Goal: Entertainment & Leisure: Consume media (video, audio)

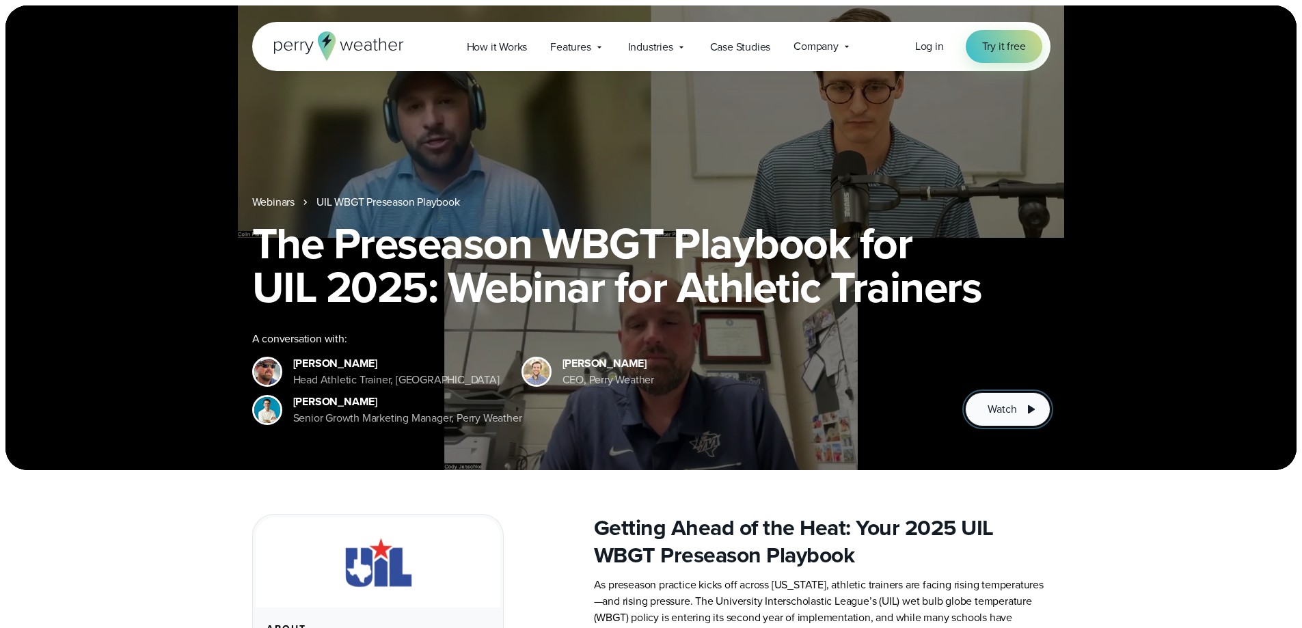
click at [1029, 407] on icon at bounding box center [1031, 409] width 7 height 8
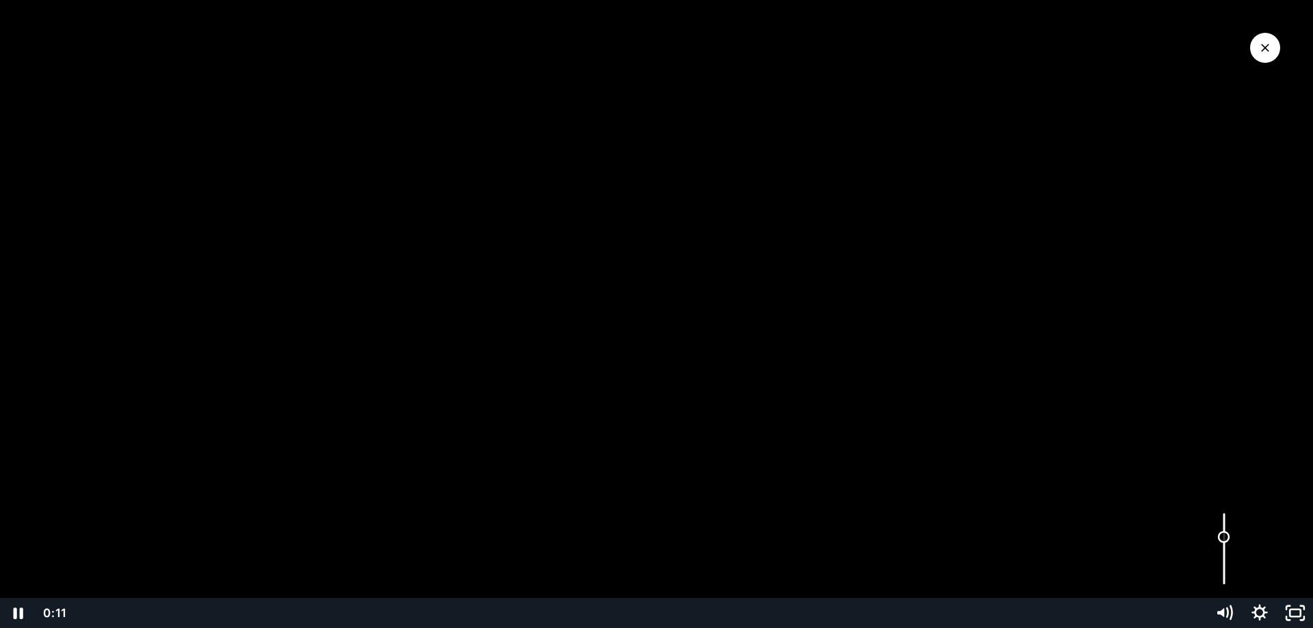
drag, startPoint x: 1220, startPoint y: 518, endPoint x: 1224, endPoint y: 537, distance: 20.1
click at [1224, 537] on div "Volume" at bounding box center [1224, 537] width 12 height 12
click at [1019, 244] on div at bounding box center [656, 314] width 1313 height 628
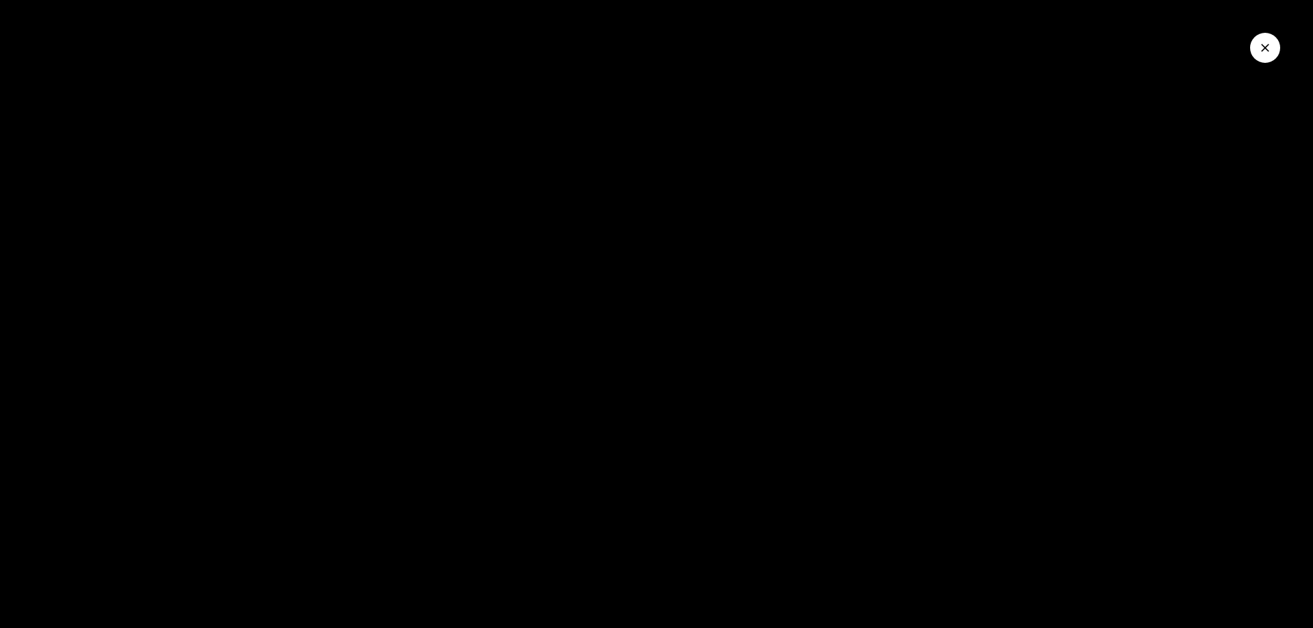
click at [0, 0] on button "Play Video: The Preseason WBGT Playbook For UIL (2025)" at bounding box center [0, 0] width 1 height 1
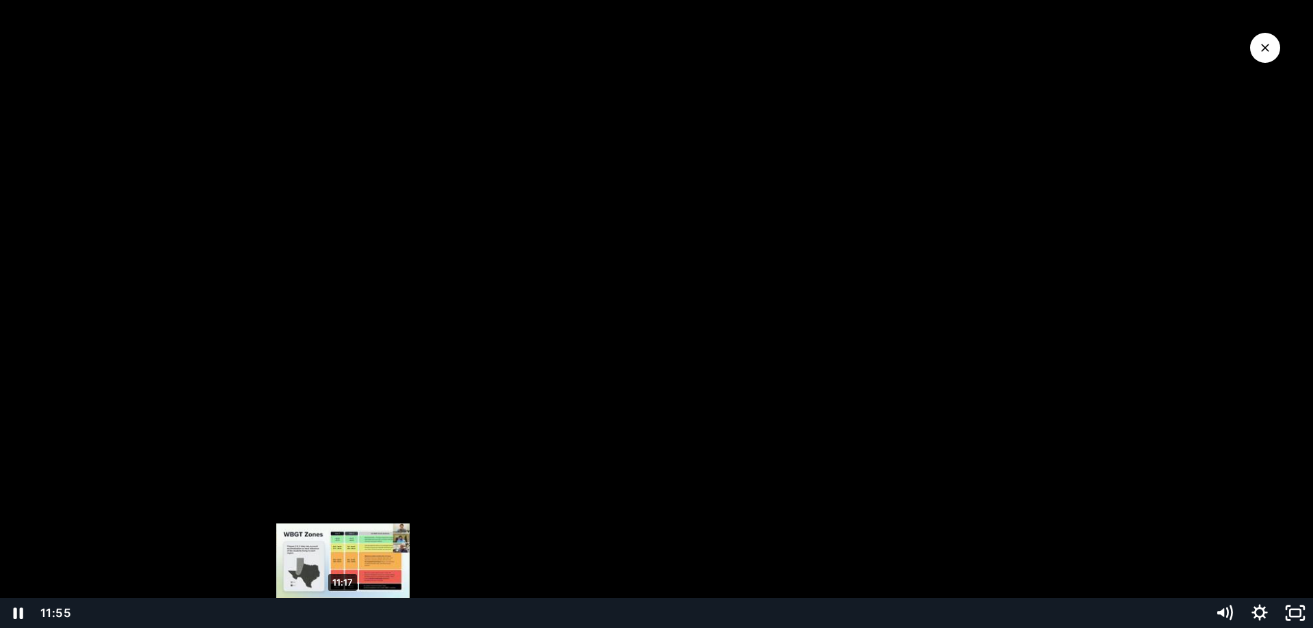
click at [342, 614] on div "11:17" at bounding box center [640, 613] width 1114 height 30
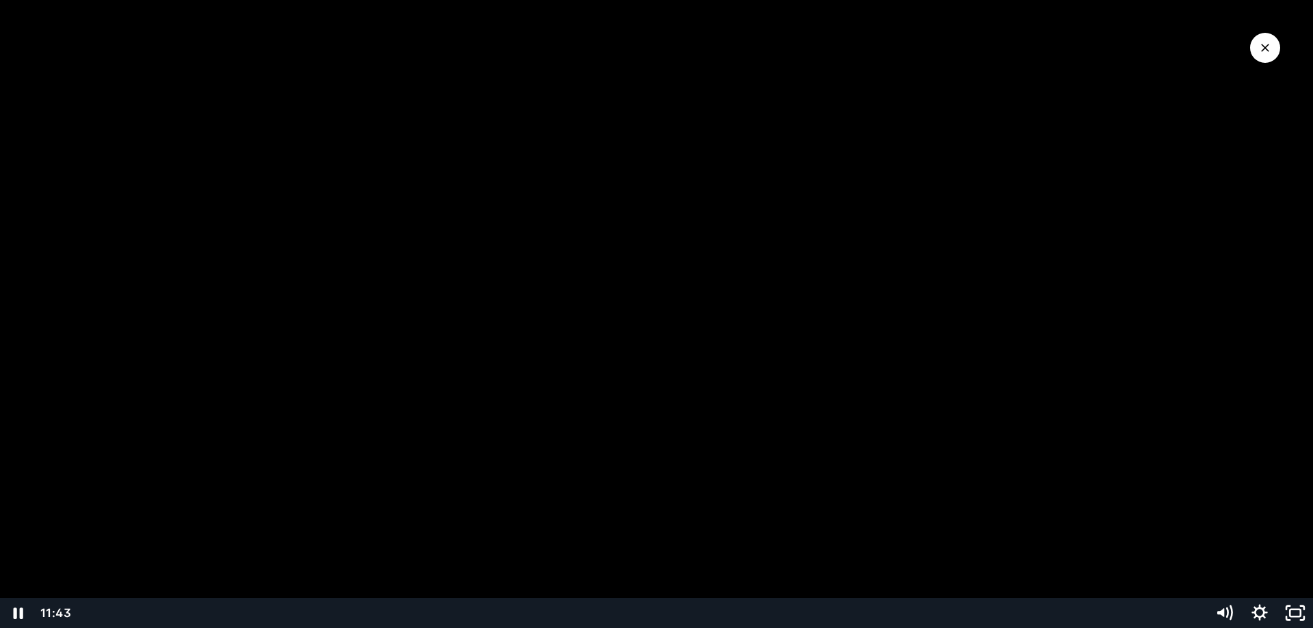
click at [379, 485] on div at bounding box center [656, 314] width 1313 height 628
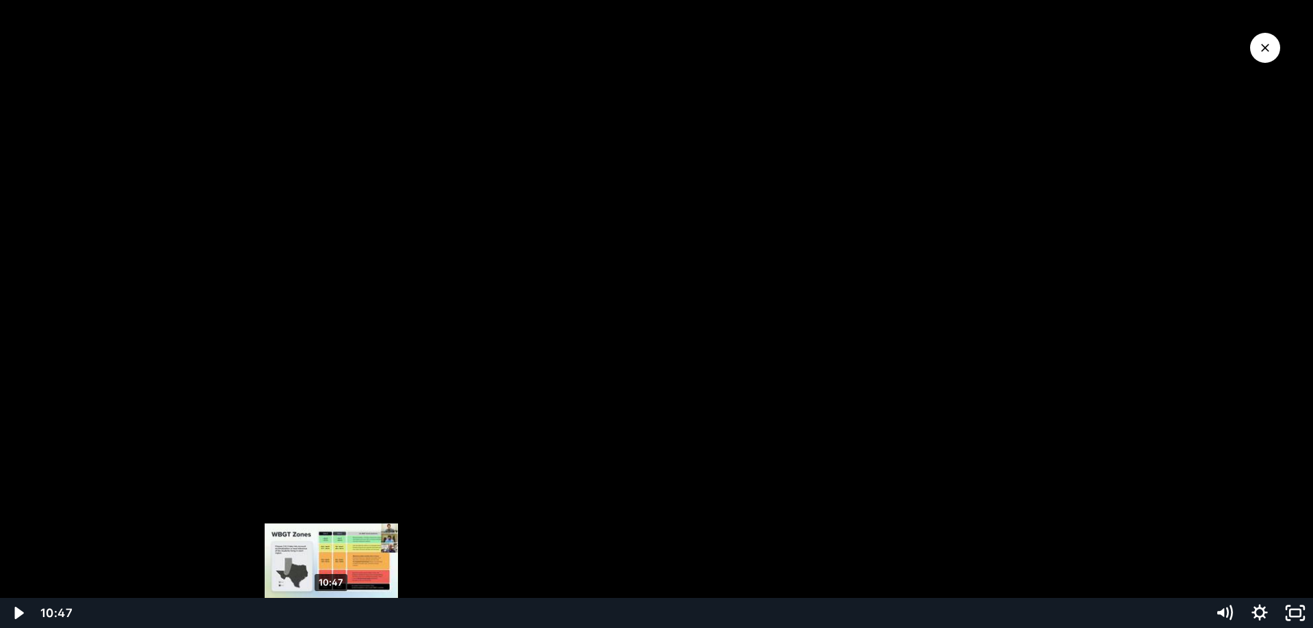
click at [332, 611] on div "10:47" at bounding box center [640, 613] width 1114 height 30
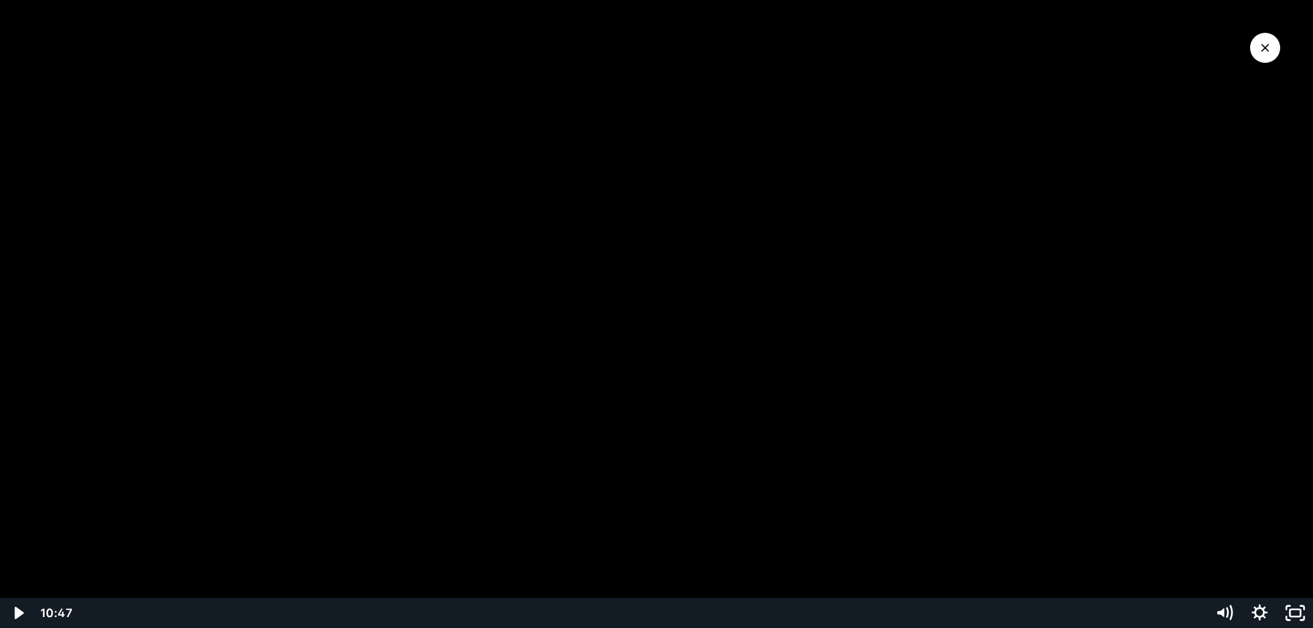
click at [68, 490] on div at bounding box center [656, 314] width 1313 height 628
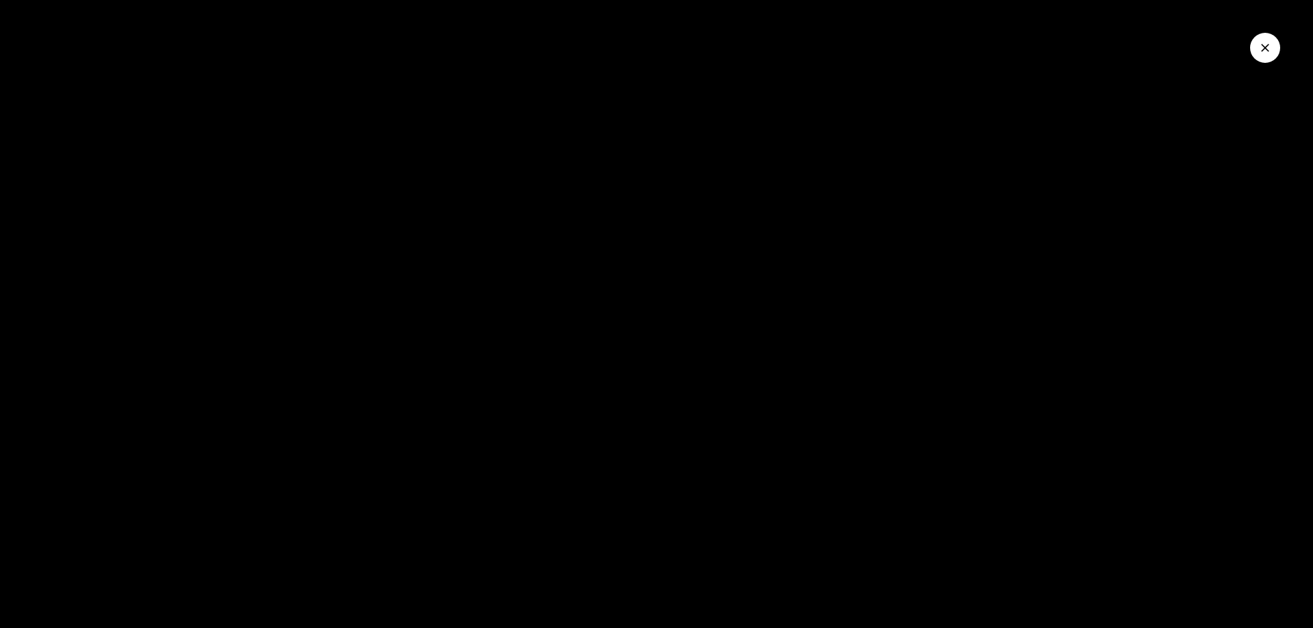
click at [0, 0] on button "Pause: The Preseason WBGT Playbook For UIL (2025)" at bounding box center [0, 0] width 1 height 1
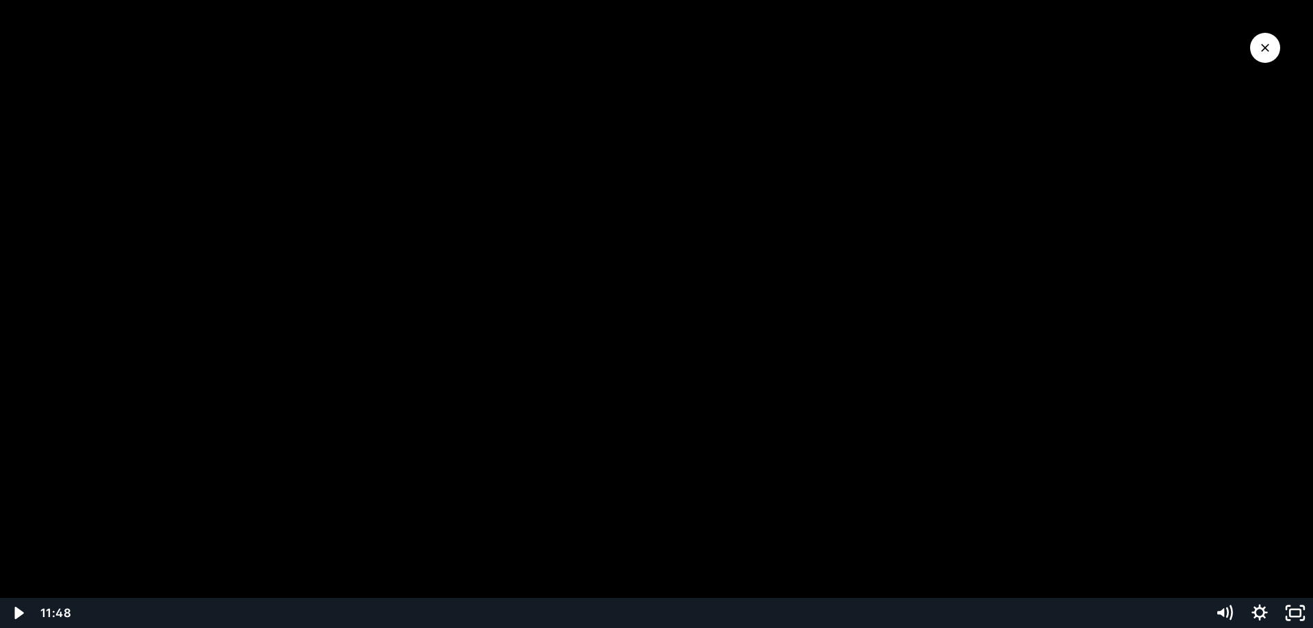
click at [1214, 399] on div at bounding box center [656, 314] width 1313 height 628
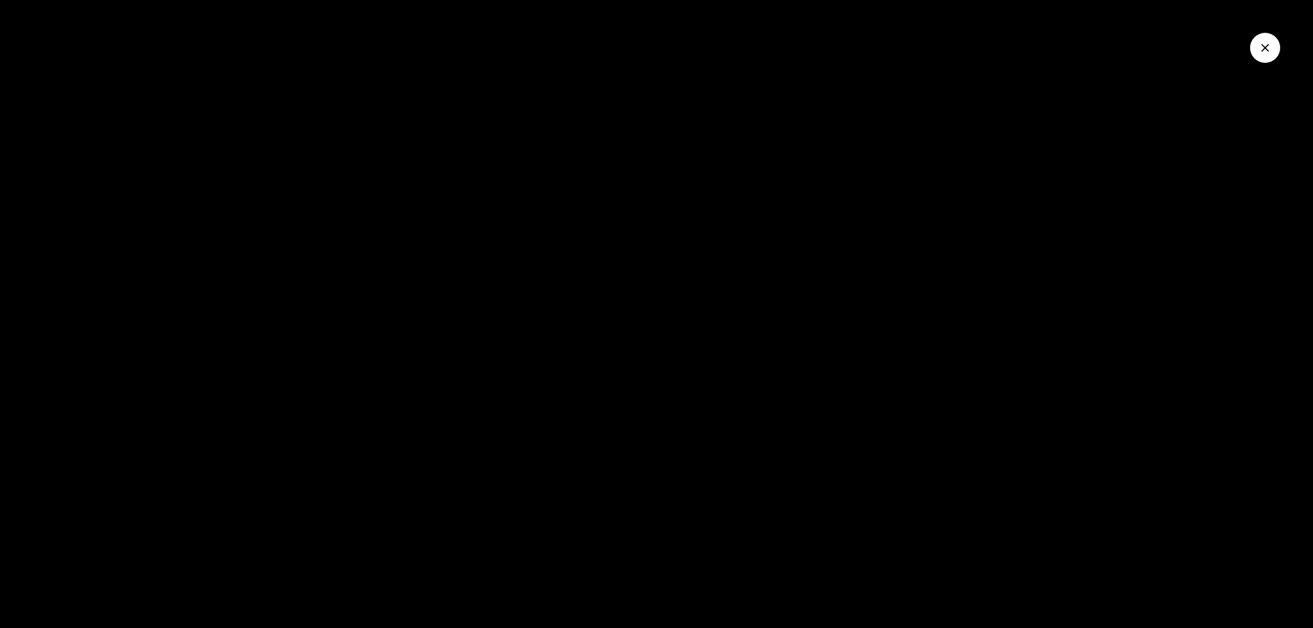
click at [0, 0] on button "Pause: The Preseason WBGT Playbook For UIL (2025)" at bounding box center [0, 0] width 1 height 1
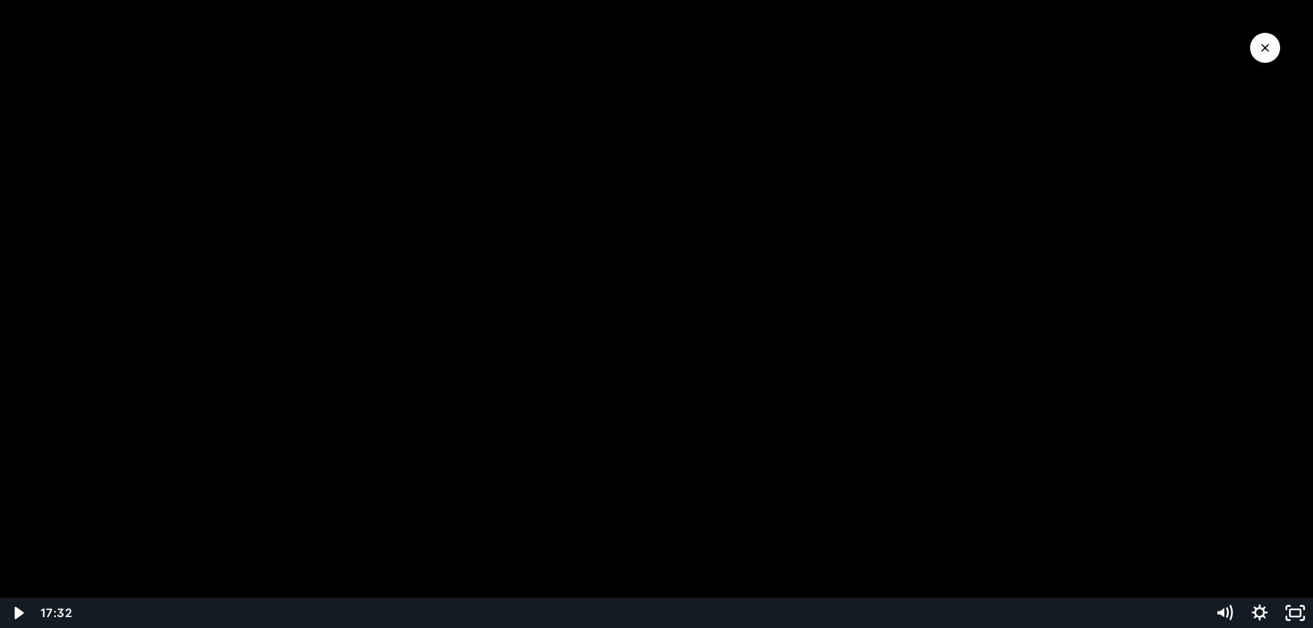
drag, startPoint x: 1214, startPoint y: 399, endPoint x: 687, endPoint y: 382, distance: 526.7
click at [687, 382] on div at bounding box center [656, 314] width 1313 height 628
click at [237, 136] on div at bounding box center [656, 314] width 1313 height 628
click at [358, 310] on div at bounding box center [656, 314] width 1313 height 628
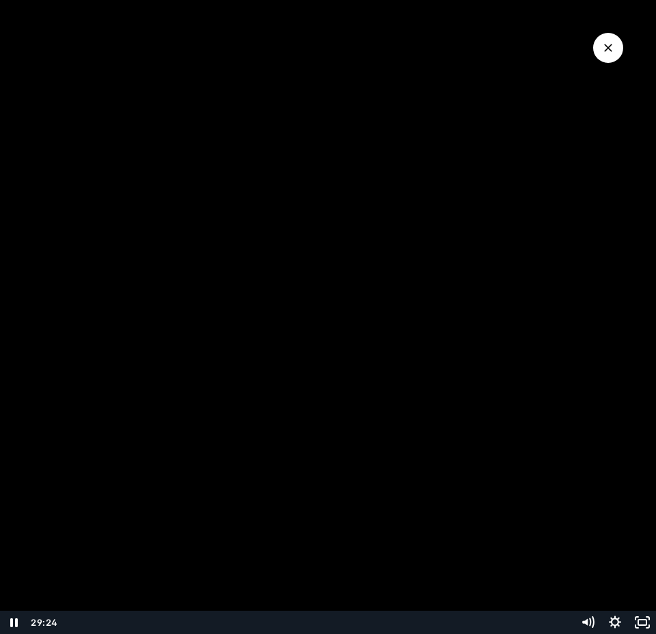
click at [102, 220] on div at bounding box center [328, 317] width 656 height 634
